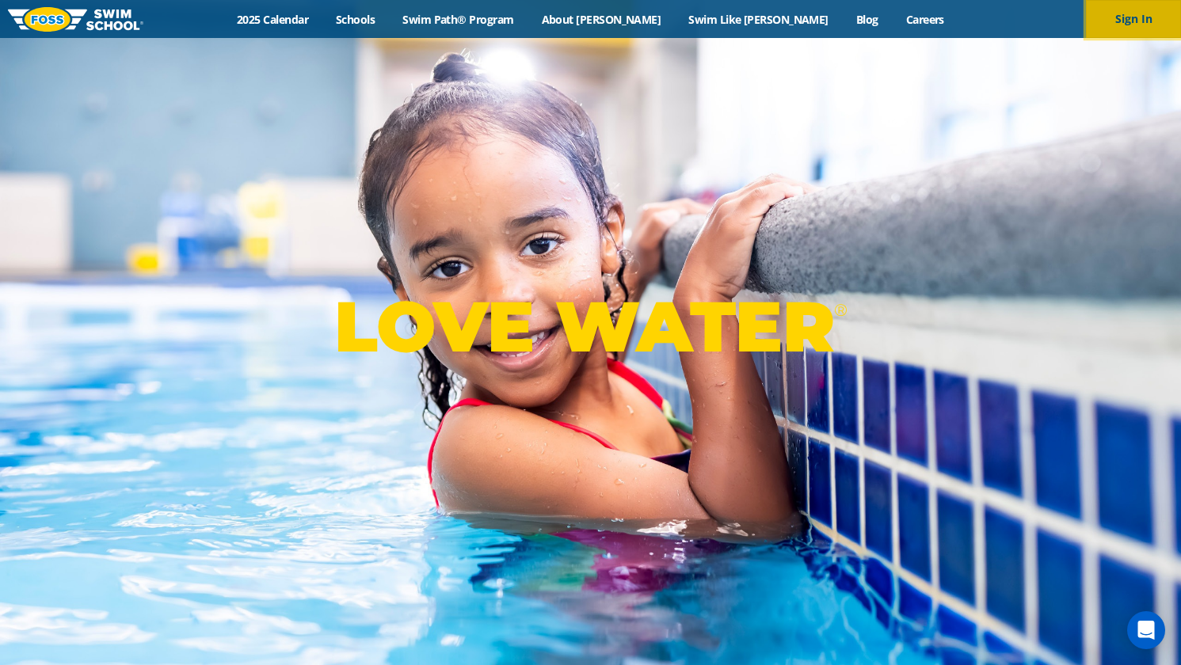
click at [1115, 23] on button "Sign In" at bounding box center [1133, 19] width 95 height 38
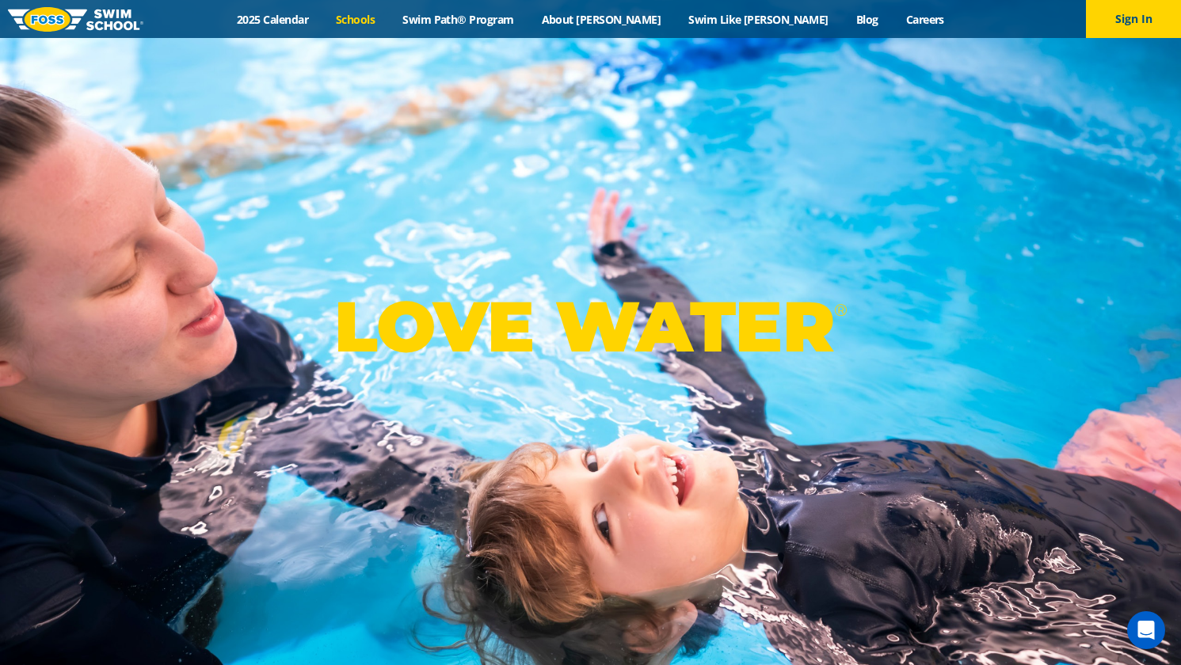
click at [389, 13] on link "Schools" at bounding box center [355, 19] width 67 height 15
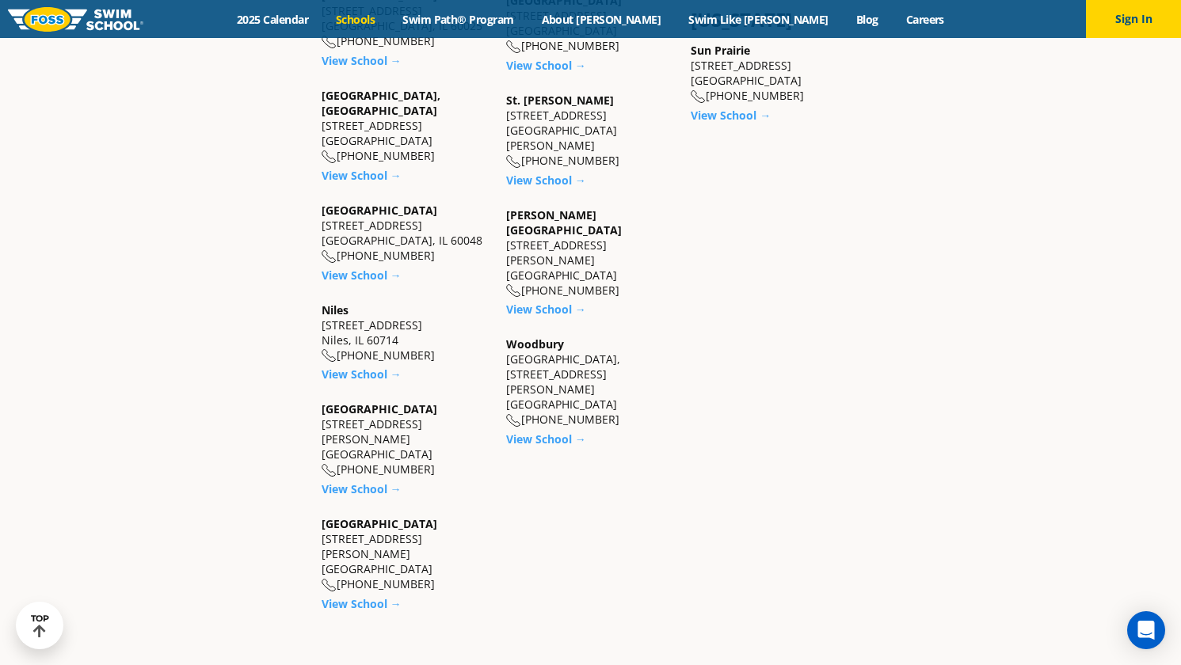
scroll to position [1512, 0]
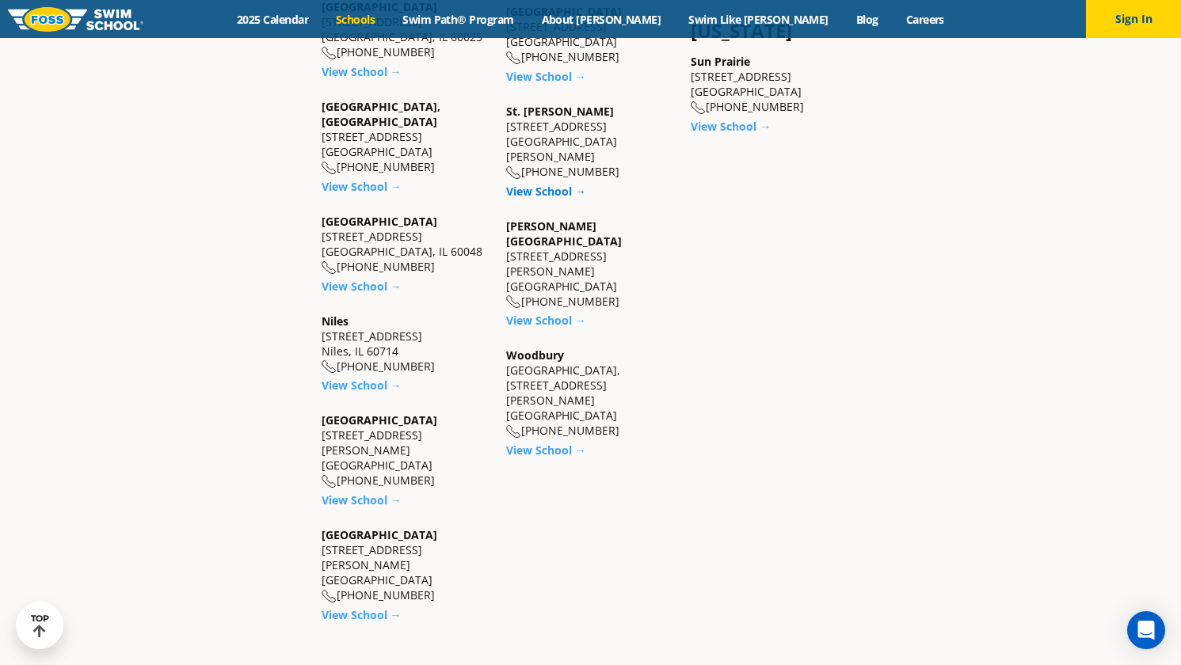
click at [532, 184] on link "View School →" at bounding box center [546, 191] width 80 height 15
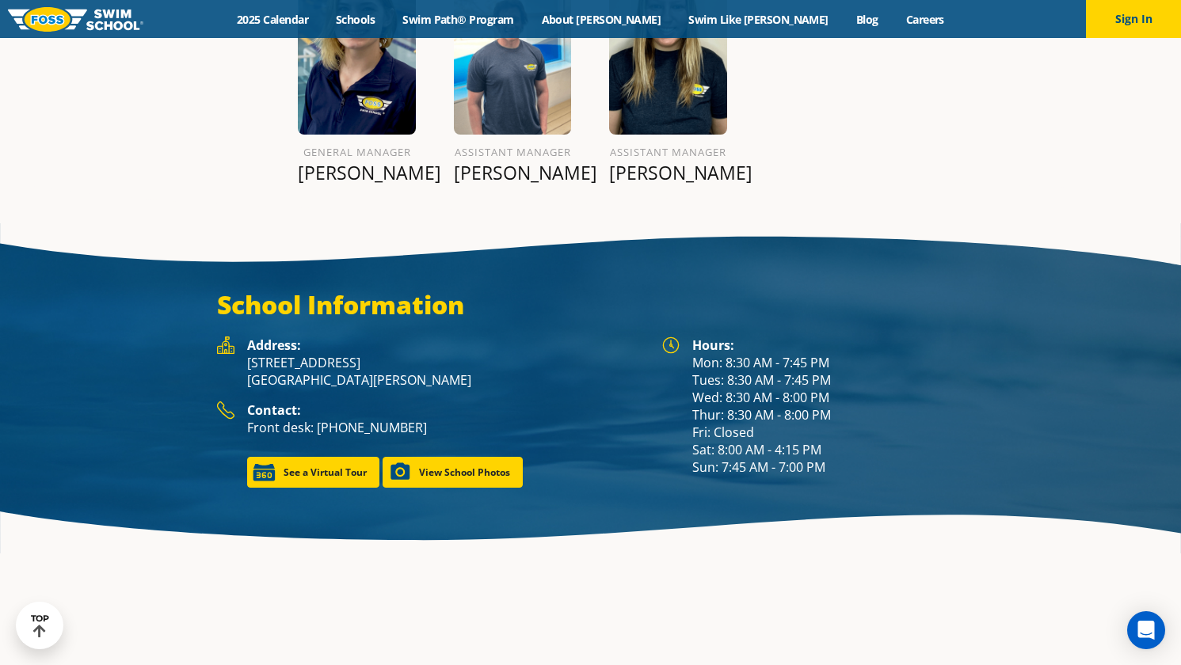
scroll to position [2084, 0]
